Goal: Navigation & Orientation: Find specific page/section

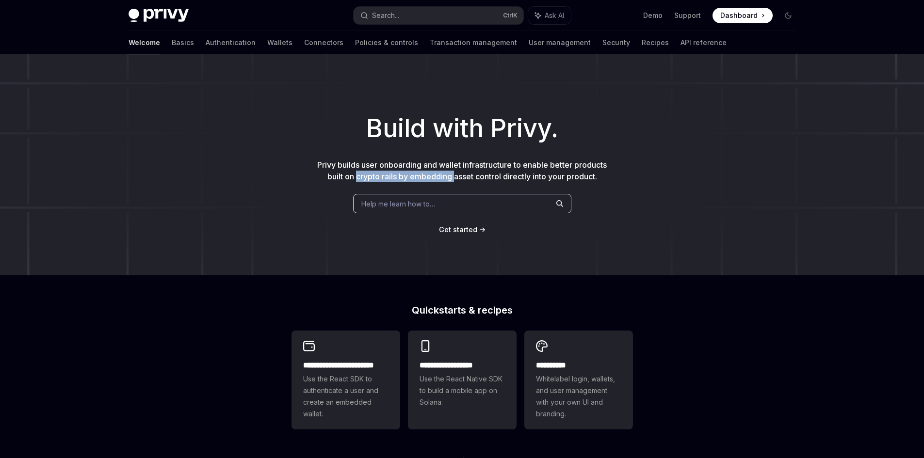
drag, startPoint x: 354, startPoint y: 178, endPoint x: 476, endPoint y: 178, distance: 121.8
click at [456, 176] on span "Privy builds user onboarding and wallet infrastructure to enable better product…" at bounding box center [462, 170] width 290 height 21
click at [491, 178] on span "Privy builds user onboarding and wallet infrastructure to enable better product…" at bounding box center [462, 170] width 290 height 21
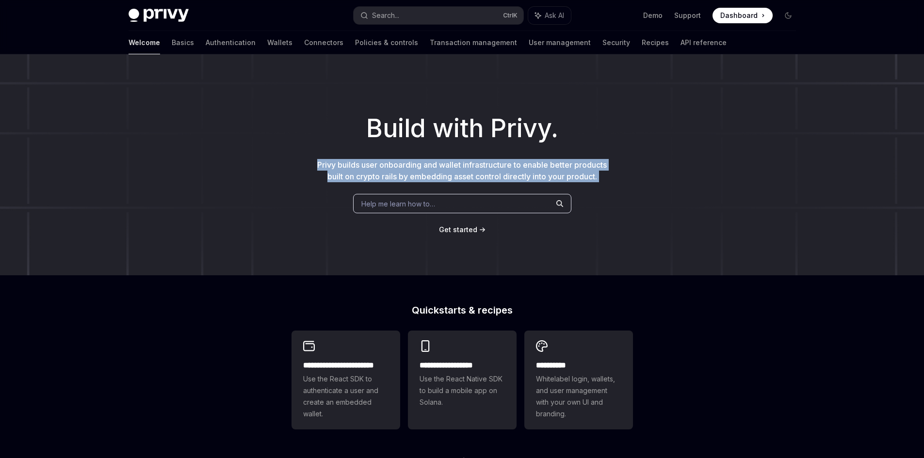
click at [491, 178] on span "Privy builds user onboarding and wallet infrastructure to enable better product…" at bounding box center [462, 170] width 290 height 21
click at [502, 165] on span "Privy builds user onboarding and wallet infrastructure to enable better product…" at bounding box center [462, 170] width 290 height 21
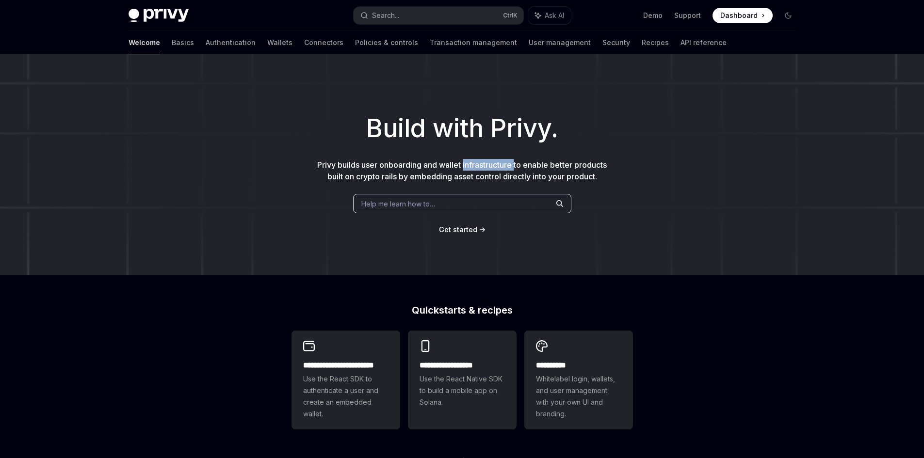
click at [502, 165] on span "Privy builds user onboarding and wallet infrastructure to enable better product…" at bounding box center [462, 170] width 290 height 21
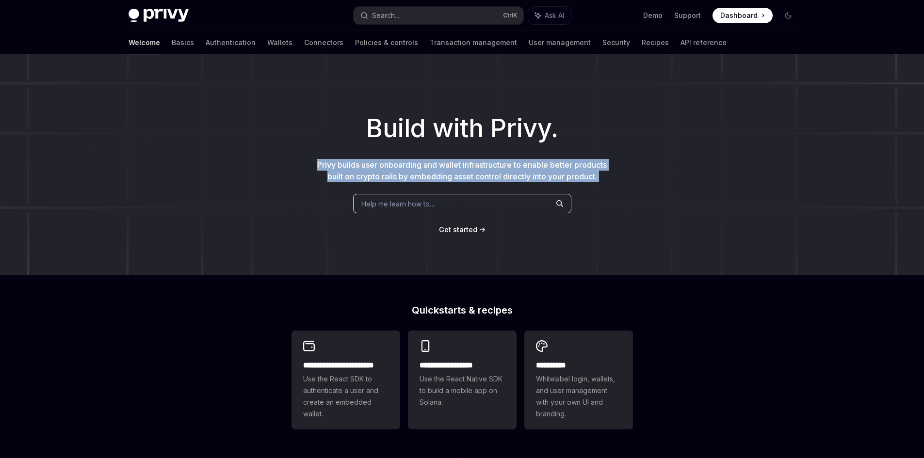
click at [502, 165] on span "Privy builds user onboarding and wallet infrastructure to enable better product…" at bounding box center [462, 170] width 290 height 21
click at [737, 11] on span "Dashboard" at bounding box center [738, 16] width 37 height 10
